Goal: Transaction & Acquisition: Purchase product/service

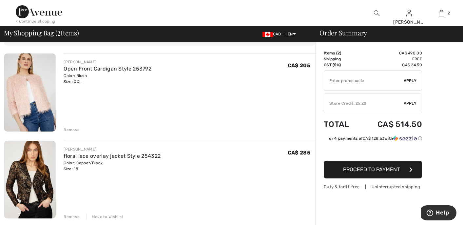
scroll to position [41, 0]
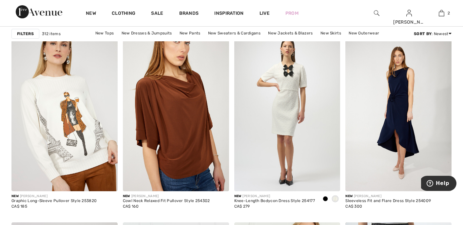
scroll to position [2625, 0]
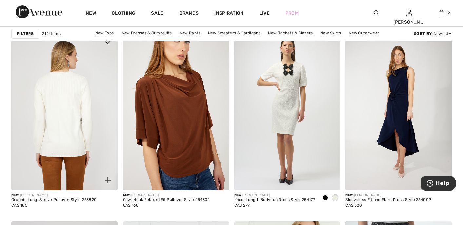
click at [72, 120] on img at bounding box center [64, 110] width 106 height 159
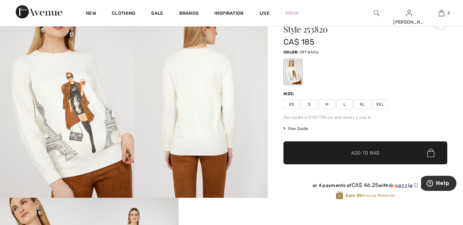
scroll to position [72, 0]
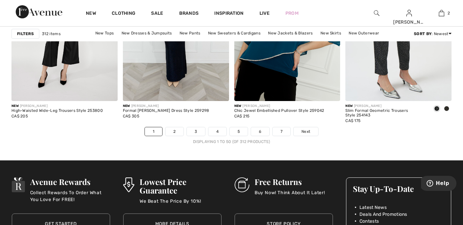
scroll to position [2912, 0]
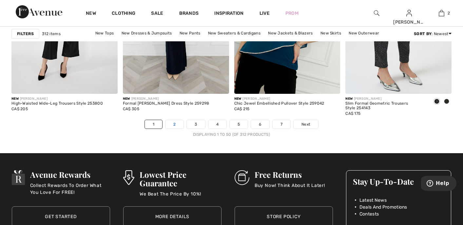
click at [174, 125] on link "2" at bounding box center [174, 124] width 18 height 9
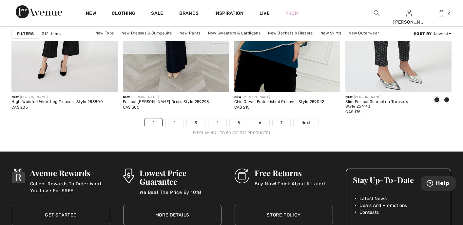
scroll to position [2914, 0]
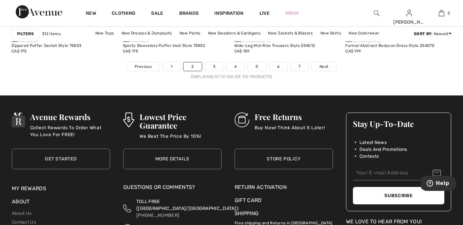
scroll to position [2971, 0]
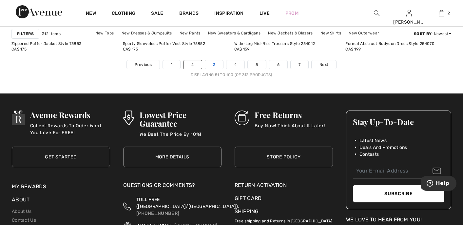
click at [212, 64] on link "3" at bounding box center [214, 64] width 18 height 9
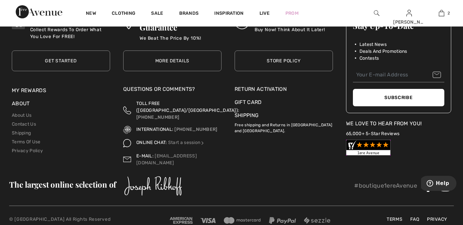
scroll to position [3072, 0]
